Goal: Information Seeking & Learning: Compare options

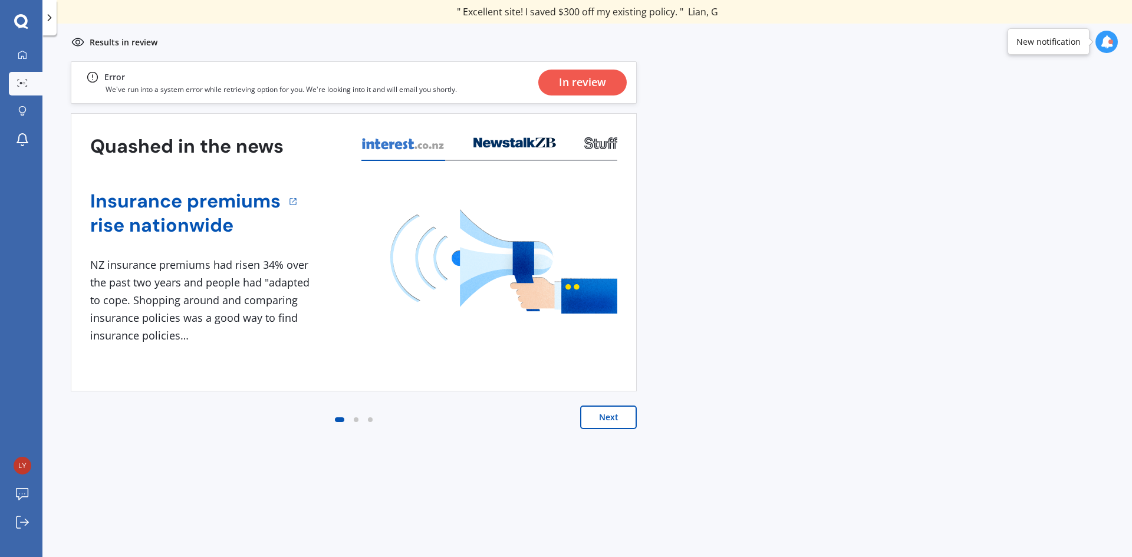
click at [573, 76] on div "In review" at bounding box center [582, 83] width 47 height 26
click at [608, 417] on button "Next" at bounding box center [608, 418] width 57 height 24
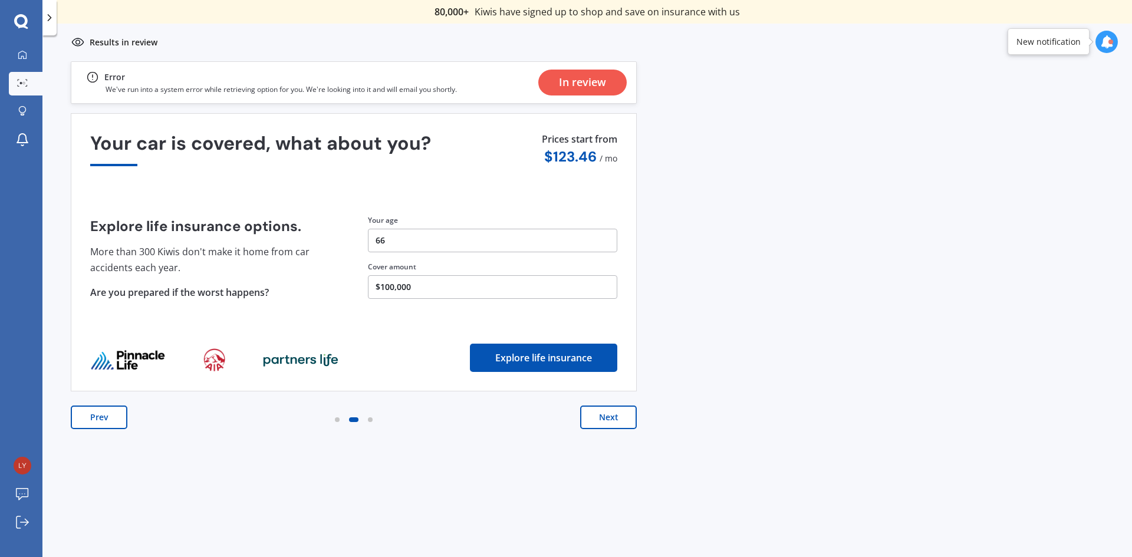
click at [21, 14] on icon at bounding box center [21, 21] width 14 height 15
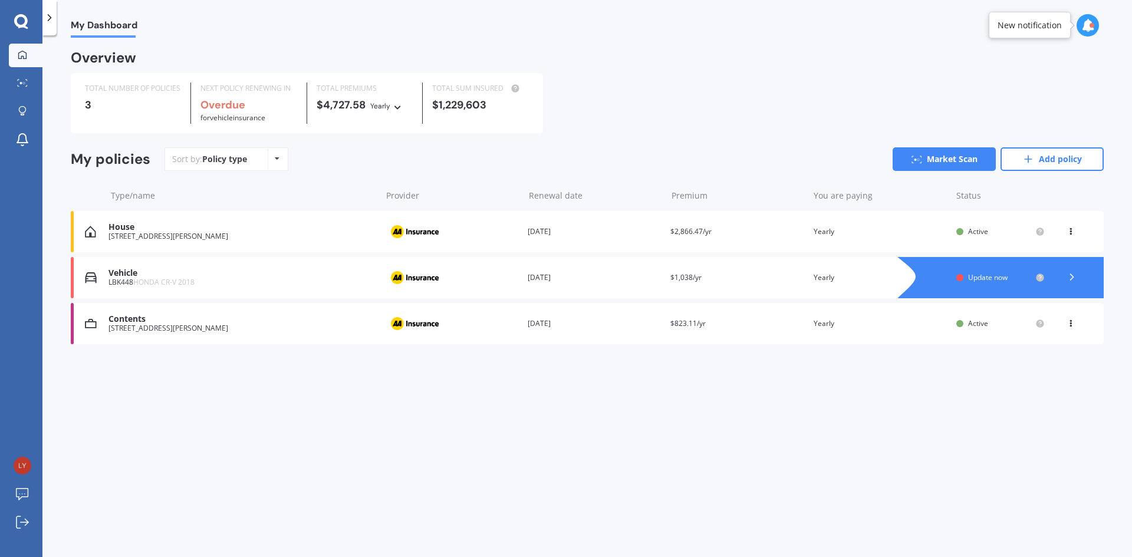
click at [1076, 229] on div "View option View policy Delete" at bounding box center [1071, 232] width 11 height 12
click at [1050, 255] on div "View policy" at bounding box center [1044, 254] width 117 height 24
click at [1070, 230] on icon at bounding box center [1070, 229] width 8 height 7
drag, startPoint x: 914, startPoint y: 233, endPoint x: 922, endPoint y: 235, distance: 8.3
click at [914, 233] on div "You are paying Yearly" at bounding box center [879, 232] width 133 height 12
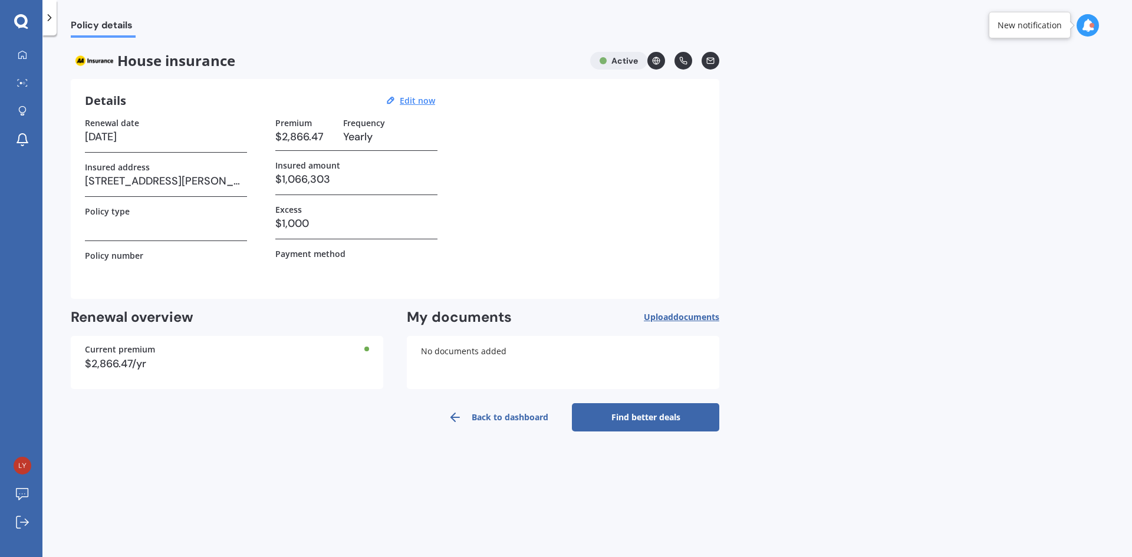
click at [616, 412] on link "Find better deals" at bounding box center [645, 417] width 147 height 28
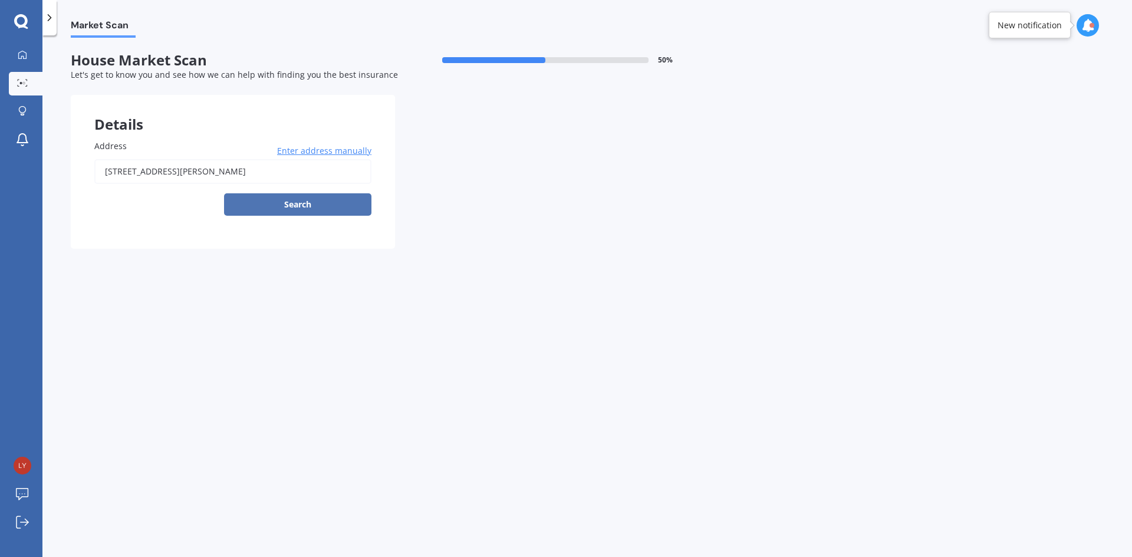
click at [292, 207] on button "Search" at bounding box center [297, 204] width 147 height 22
type input "[STREET_ADDRESS][PERSON_NAME]"
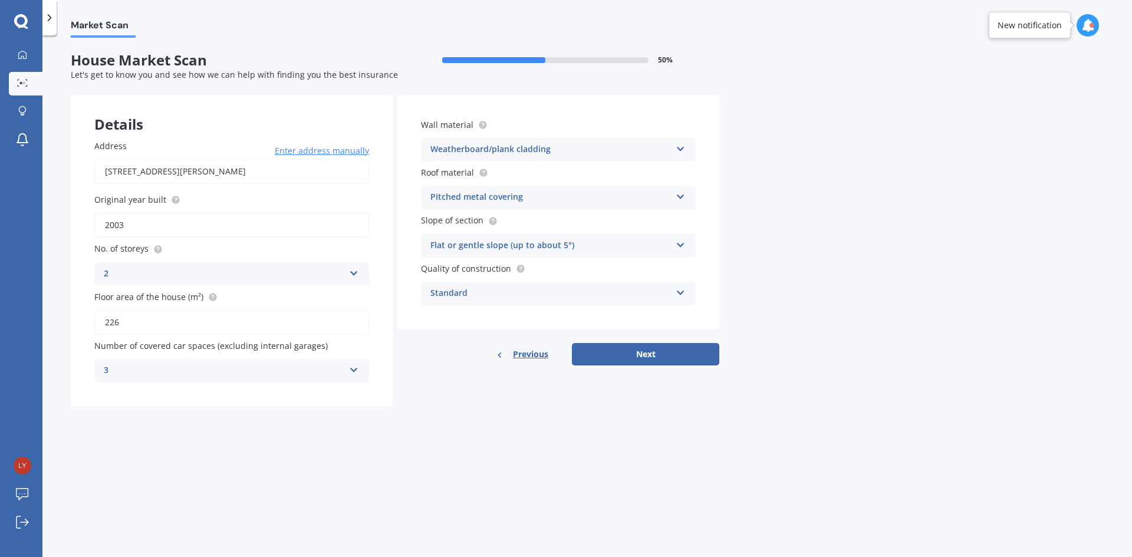
click at [351, 273] on icon at bounding box center [354, 271] width 10 height 8
click at [117, 336] on div "3" at bounding box center [231, 339] width 273 height 21
click at [351, 368] on icon at bounding box center [354, 368] width 10 height 8
click at [104, 477] on div "4" at bounding box center [231, 478] width 273 height 21
click at [681, 289] on icon at bounding box center [680, 290] width 10 height 8
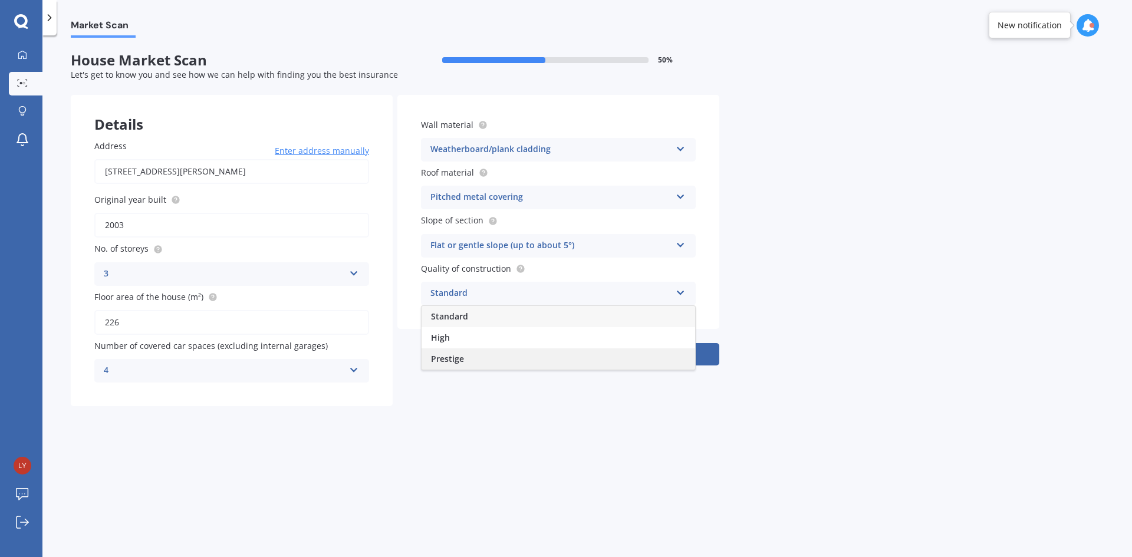
click at [449, 359] on span "Prestige" at bounding box center [447, 358] width 33 height 11
click at [678, 290] on icon at bounding box center [680, 290] width 10 height 8
click at [441, 335] on span "High" at bounding box center [440, 337] width 19 height 11
click at [631, 355] on button "Next" at bounding box center [645, 354] width 147 height 22
select select "12"
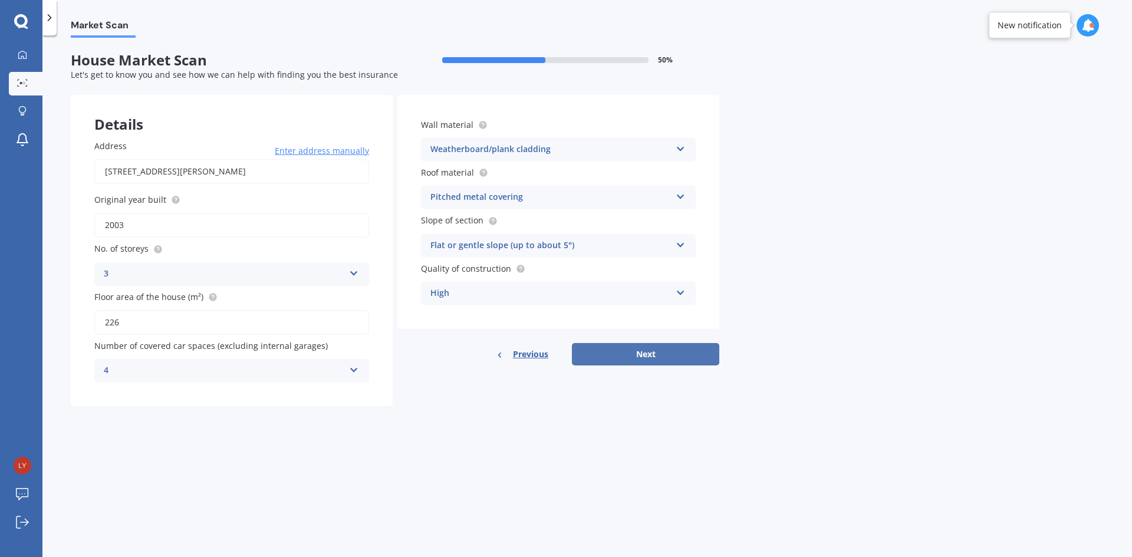
select select "04"
select select "1959"
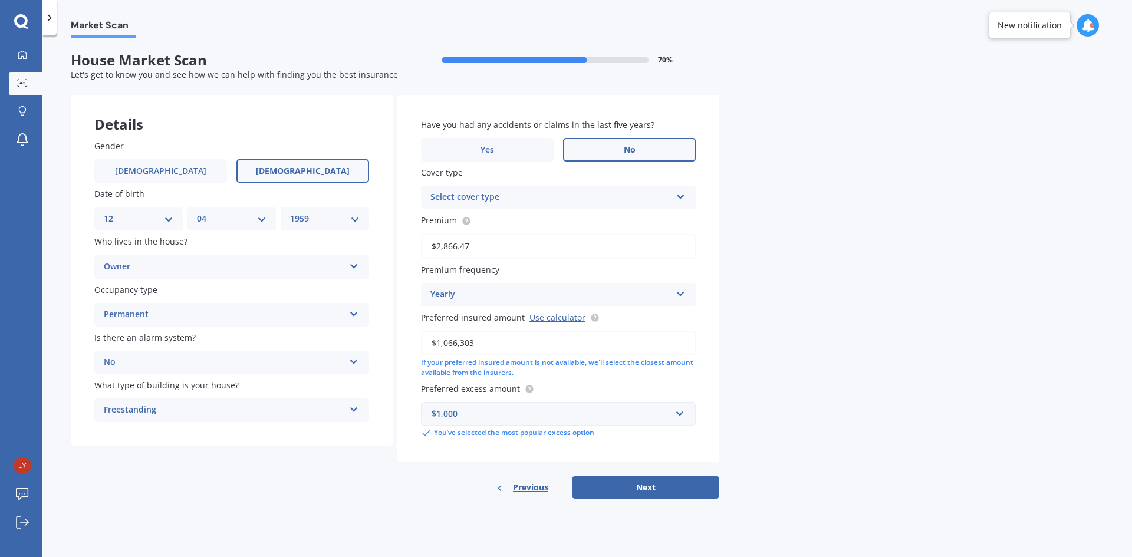
click at [652, 149] on label "No" at bounding box center [629, 150] width 133 height 24
click at [0, 0] on input "No" at bounding box center [0, 0] width 0 height 0
click at [675, 195] on div "Select cover type Home Insurance Policy" at bounding box center [558, 198] width 275 height 24
click at [484, 223] on span "Home Insurance Policy" at bounding box center [477, 220] width 93 height 11
click at [677, 415] on input "text" at bounding box center [554, 414] width 264 height 22
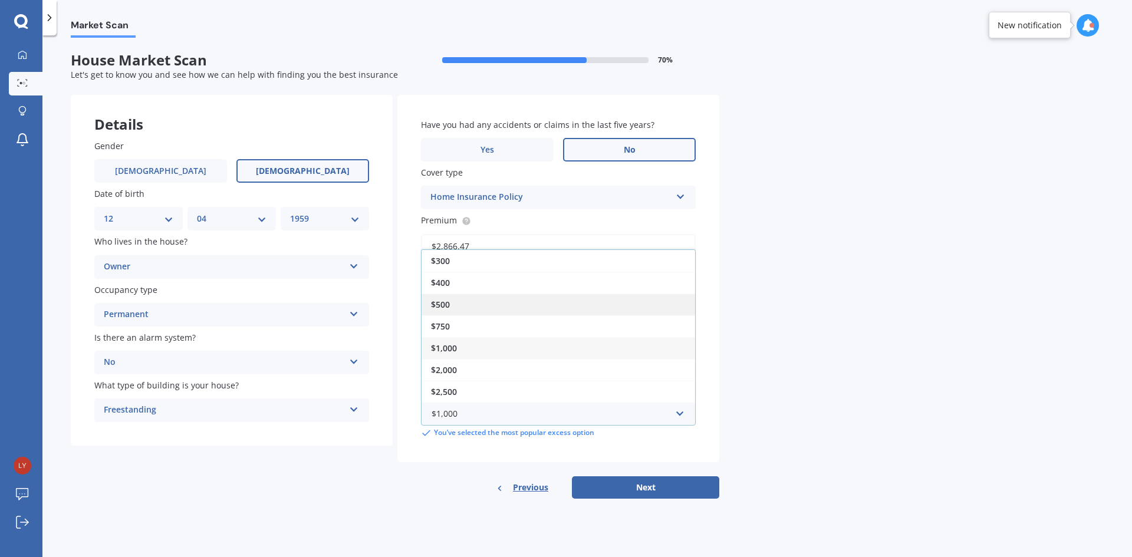
click at [440, 299] on span "$500" at bounding box center [440, 304] width 19 height 11
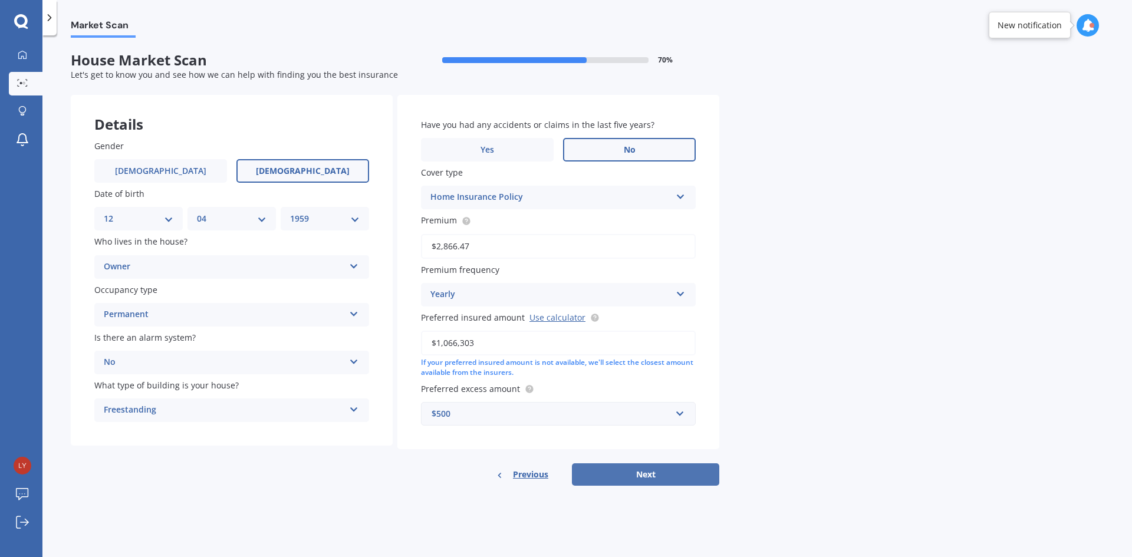
click at [624, 472] on button "Next" at bounding box center [645, 474] width 147 height 22
select select "12"
select select "04"
select select "1959"
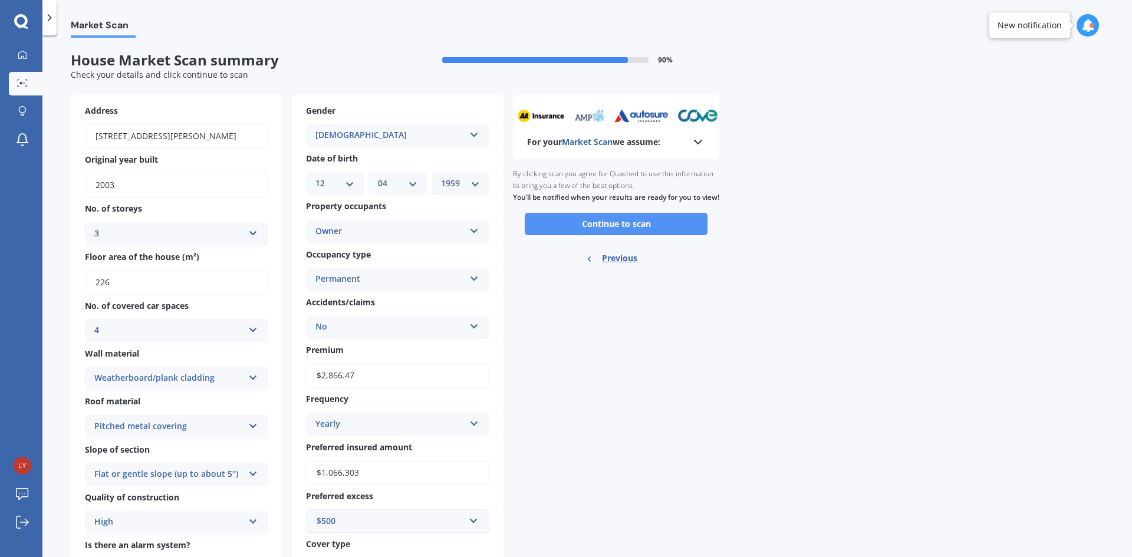
drag, startPoint x: 638, startPoint y: 240, endPoint x: 624, endPoint y: 240, distance: 13.6
click at [626, 235] on button "Continue to scan" at bounding box center [616, 224] width 183 height 22
